Goal: Task Accomplishment & Management: Complete application form

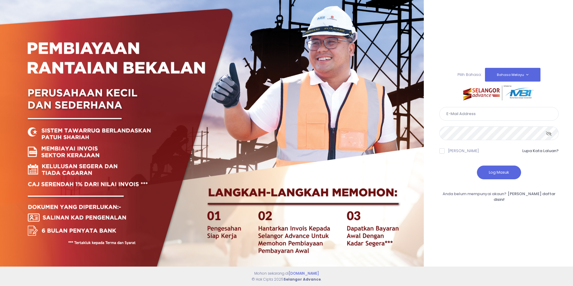
click at [468, 121] on input "text" at bounding box center [498, 114] width 119 height 14
click at [533, 198] on link "Sila daftar disini!" at bounding box center [524, 197] width 62 height 12
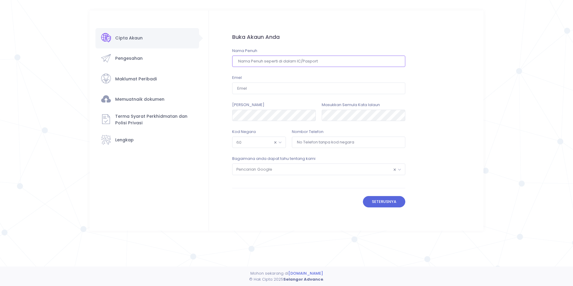
click at [259, 64] on input "text" at bounding box center [318, 60] width 173 height 11
type input "[PERSON_NAME]"
click at [278, 92] on input "email" at bounding box center [318, 87] width 173 height 11
click at [46, 197] on div "Cipta Akaun" at bounding box center [286, 133] width 573 height 266
